Goal: Navigation & Orientation: Find specific page/section

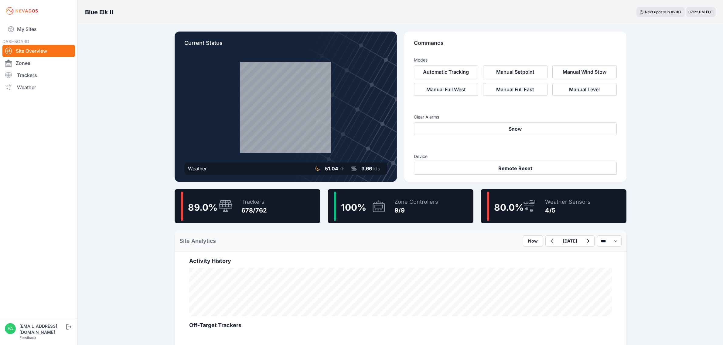
click at [47, 28] on link "My Sites" at bounding box center [38, 29] width 73 height 15
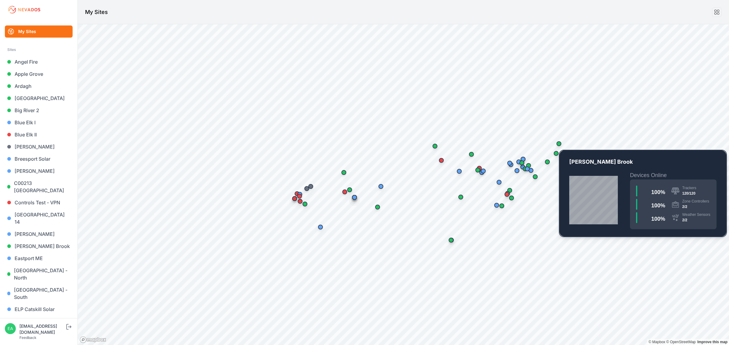
click at [561, 143] on div "Map marker" at bounding box center [559, 144] width 12 height 12
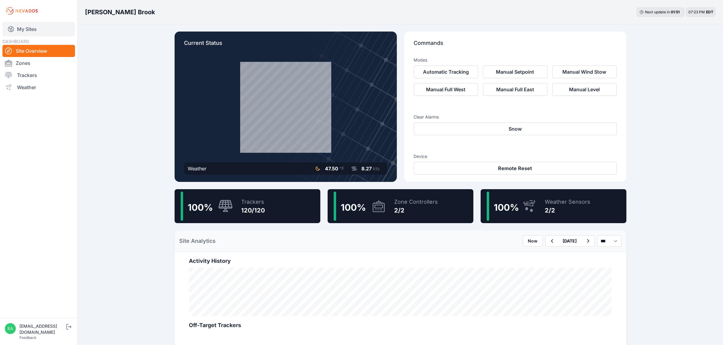
click at [36, 31] on link "My Sites" at bounding box center [38, 29] width 73 height 15
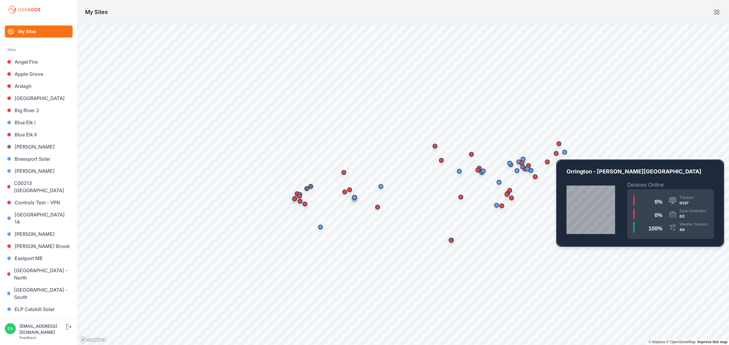
click at [556, 155] on div "Map marker" at bounding box center [555, 153] width 5 height 5
